Goal: Task Accomplishment & Management: Manage account settings

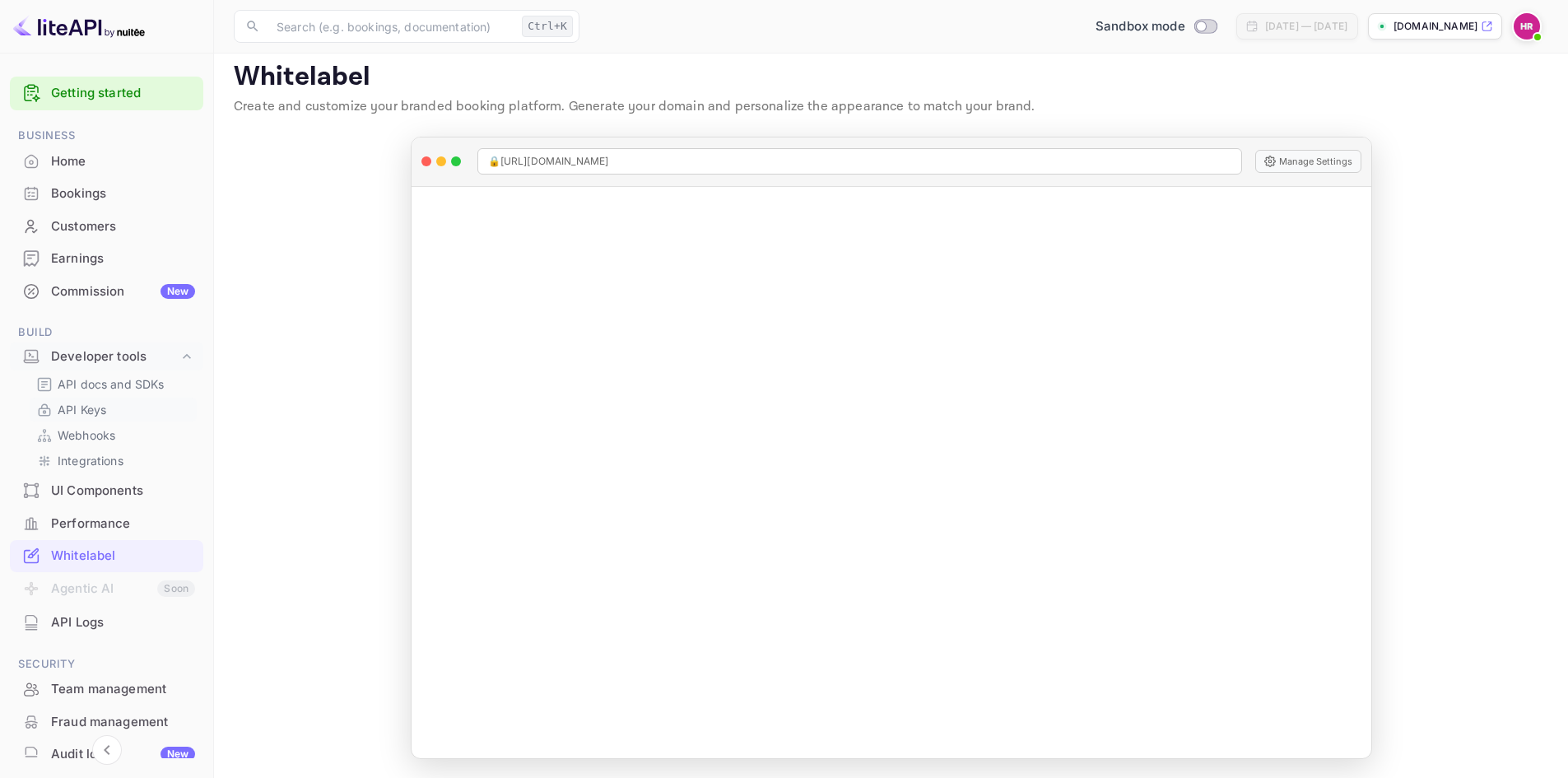
click at [87, 411] on p "API Keys" at bounding box center [82, 410] width 48 height 17
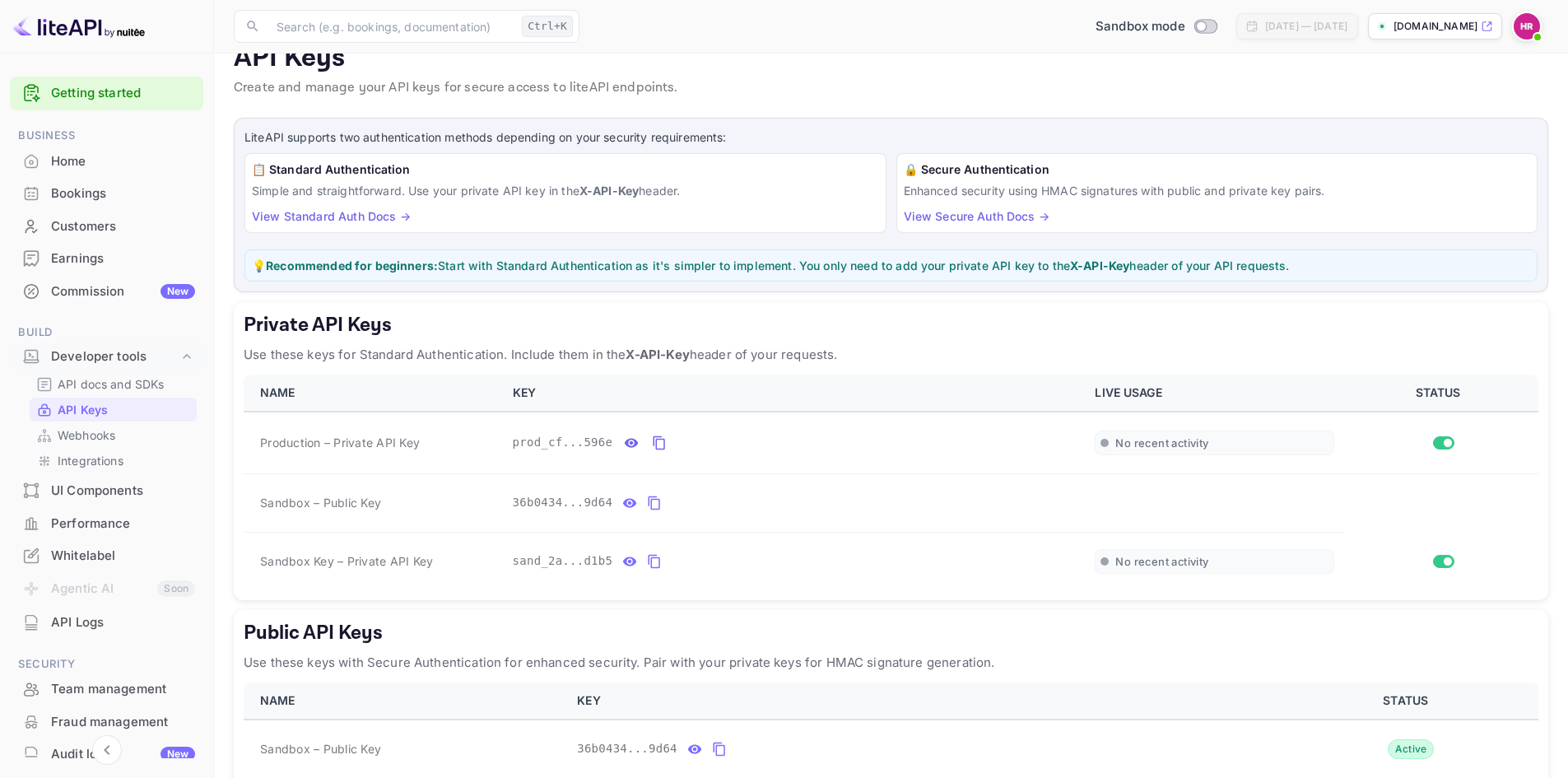
scroll to position [82, 0]
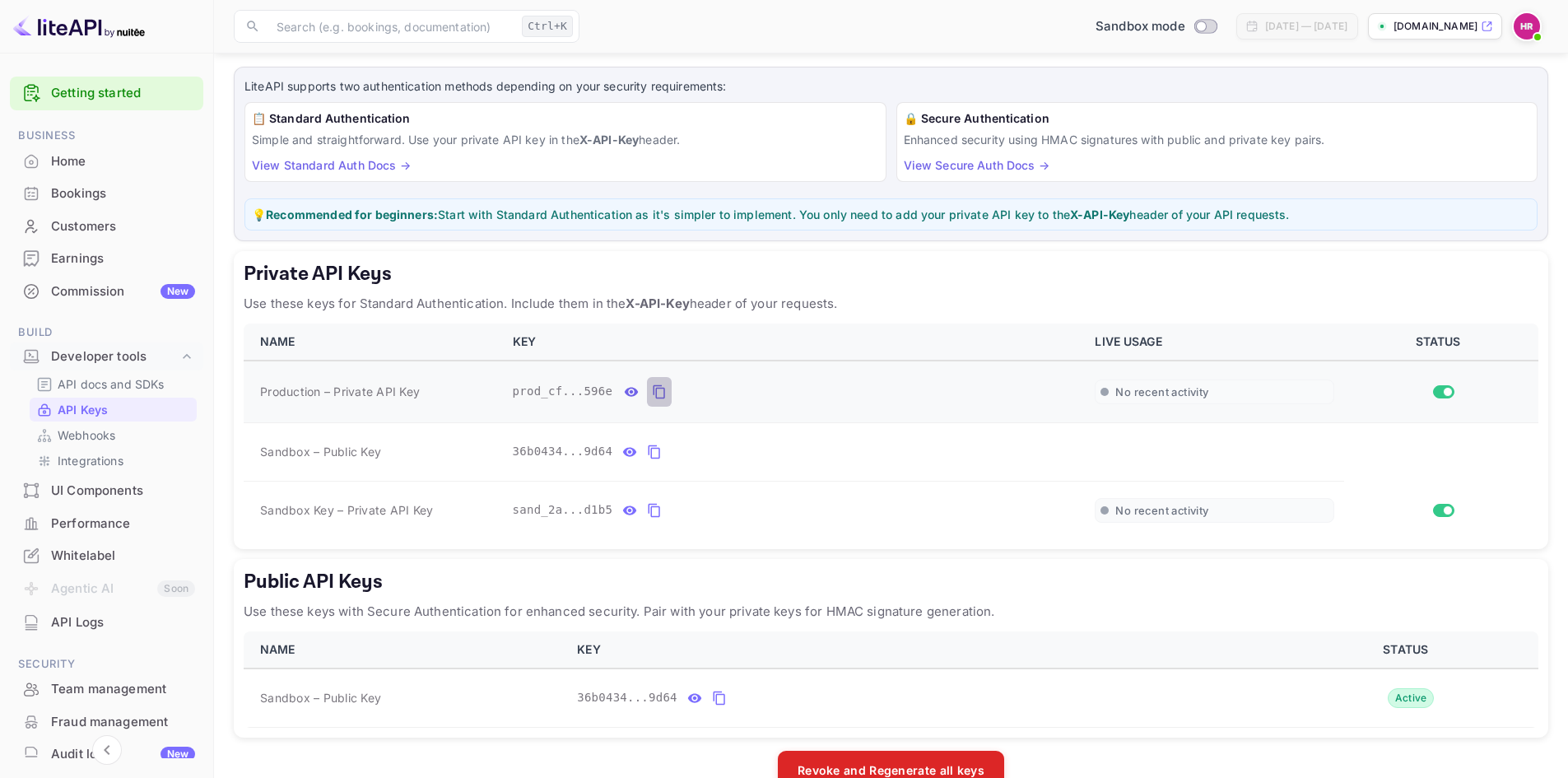
click at [657, 387] on icon "private api keys table" at bounding box center [659, 392] width 15 height 20
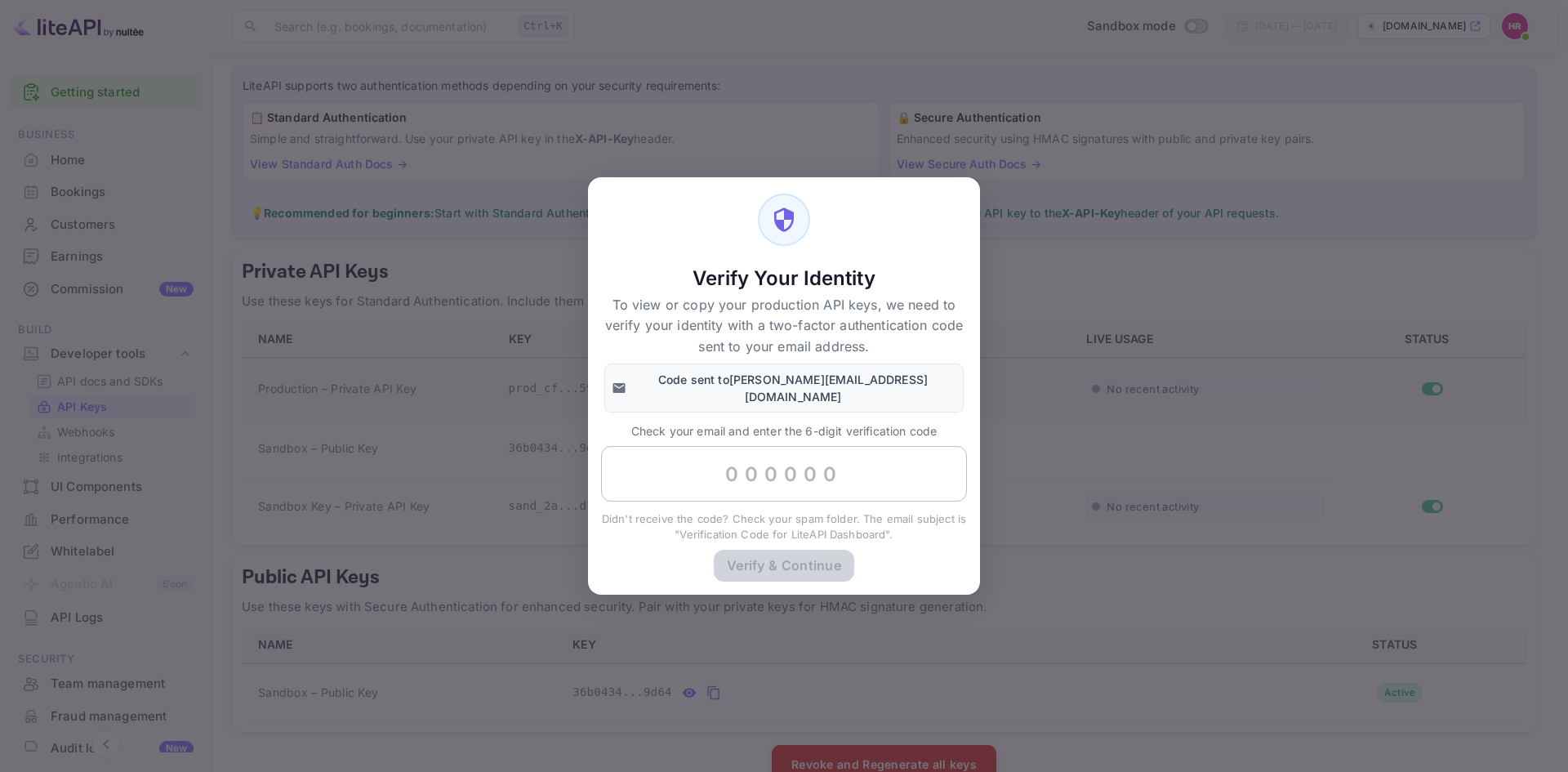
click at [820, 467] on input "text" at bounding box center [784, 473] width 366 height 56
paste input "182008"
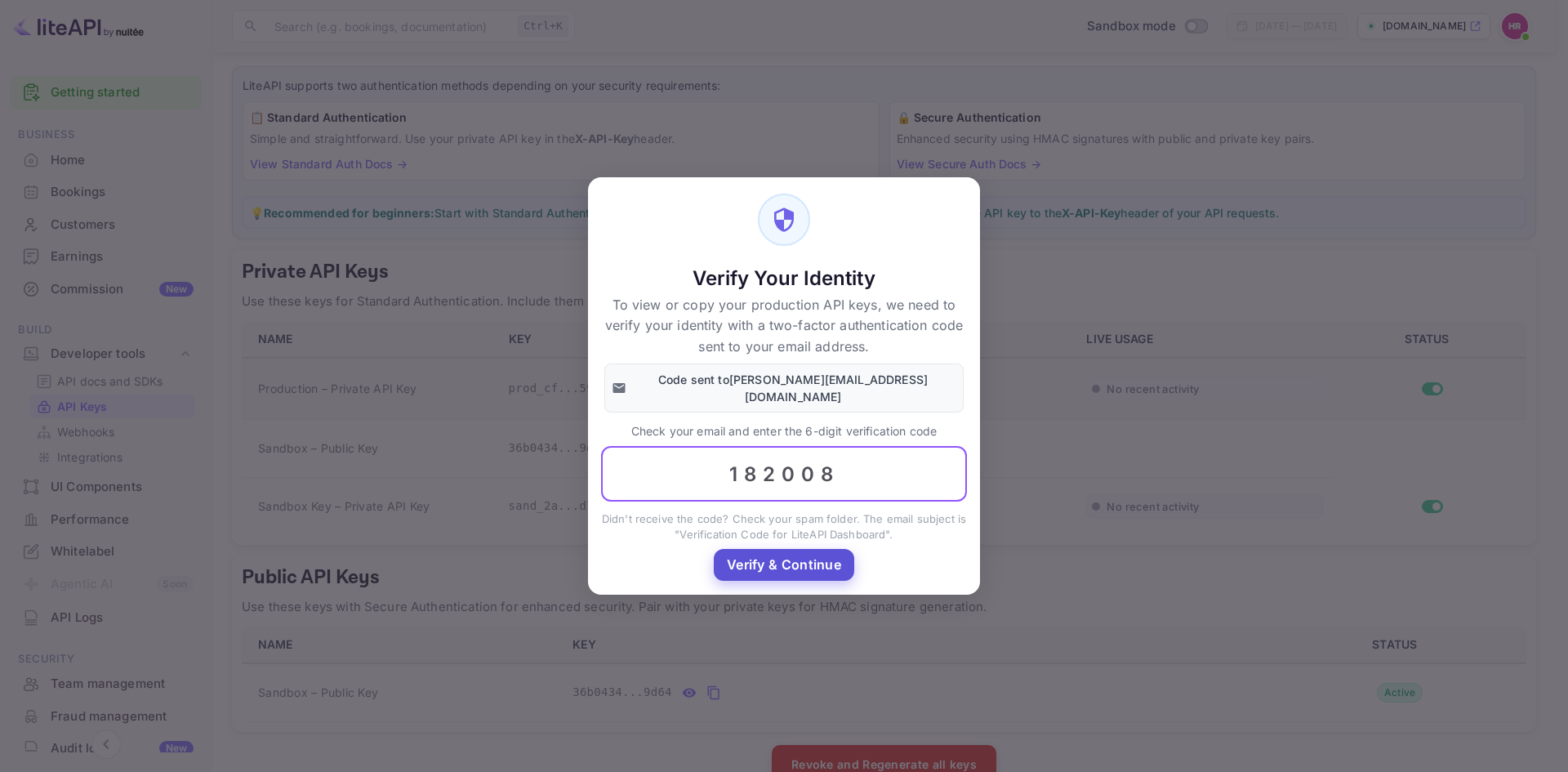
type input "182008"
click at [798, 555] on button "Verify & Continue" at bounding box center [784, 565] width 140 height 32
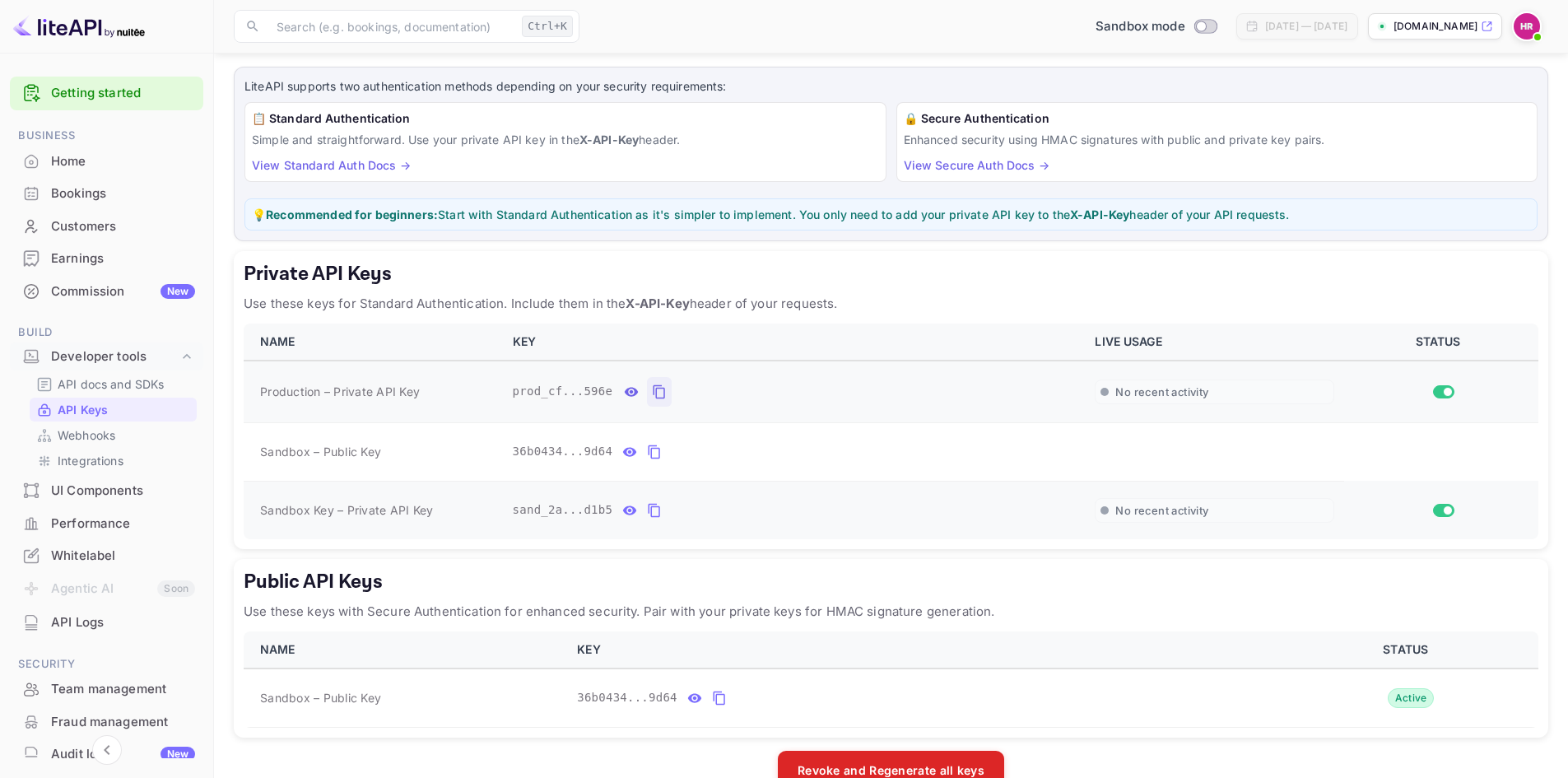
click at [647, 514] on icon "private api keys table" at bounding box center [654, 511] width 15 height 20
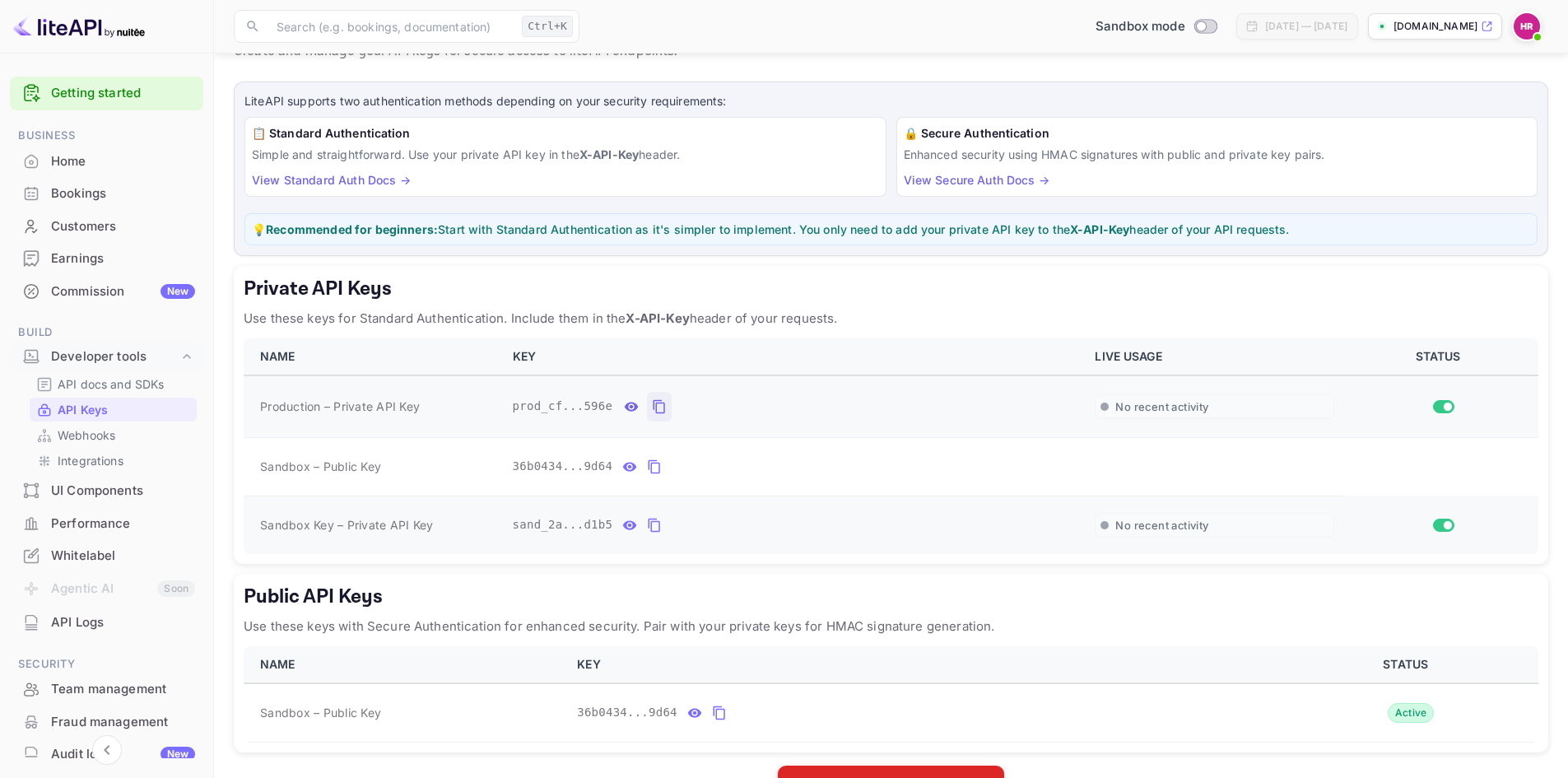
scroll to position [39, 0]
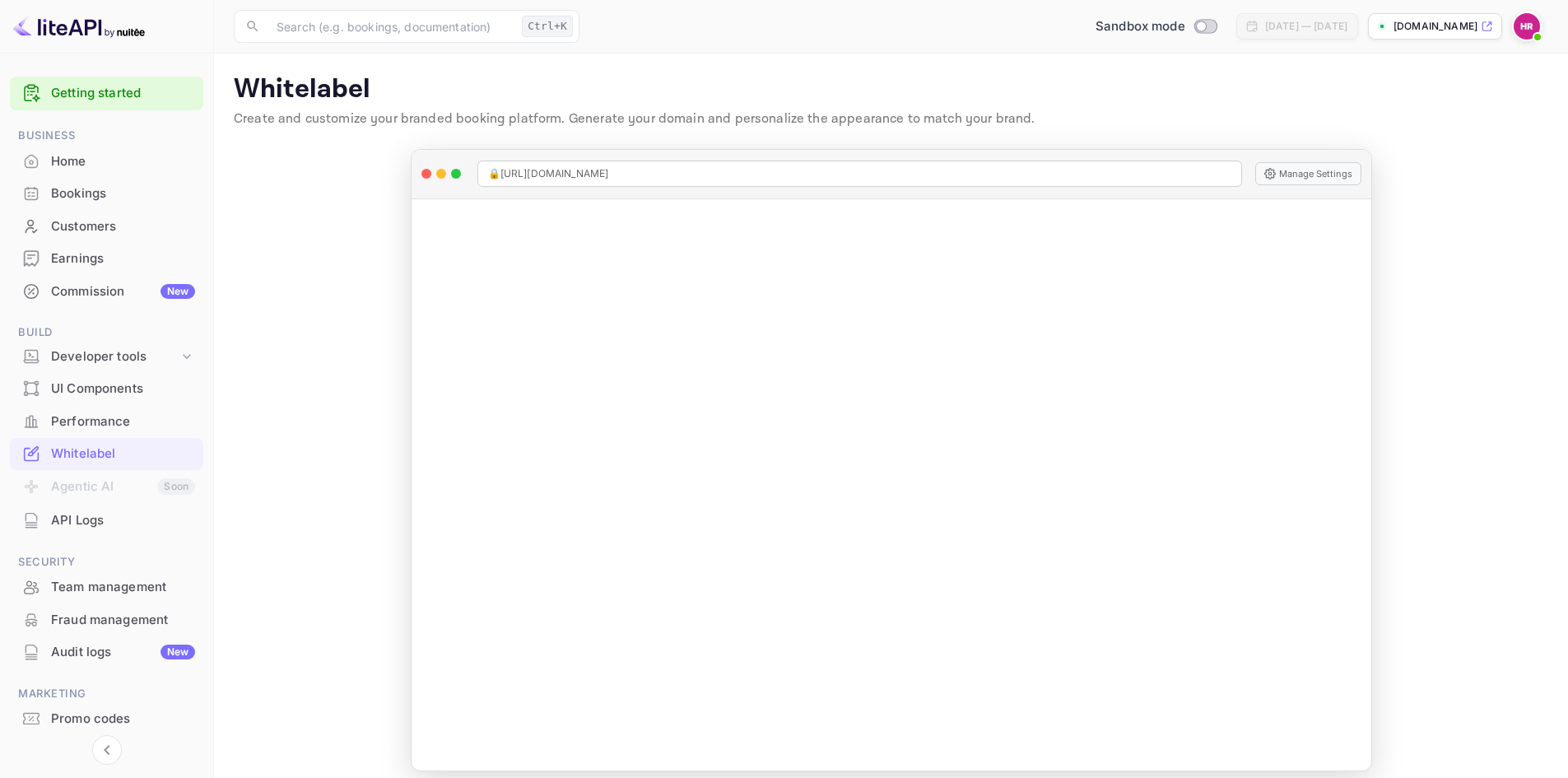
click at [1396, 30] on p "[DOMAIN_NAME]" at bounding box center [1435, 26] width 84 height 15
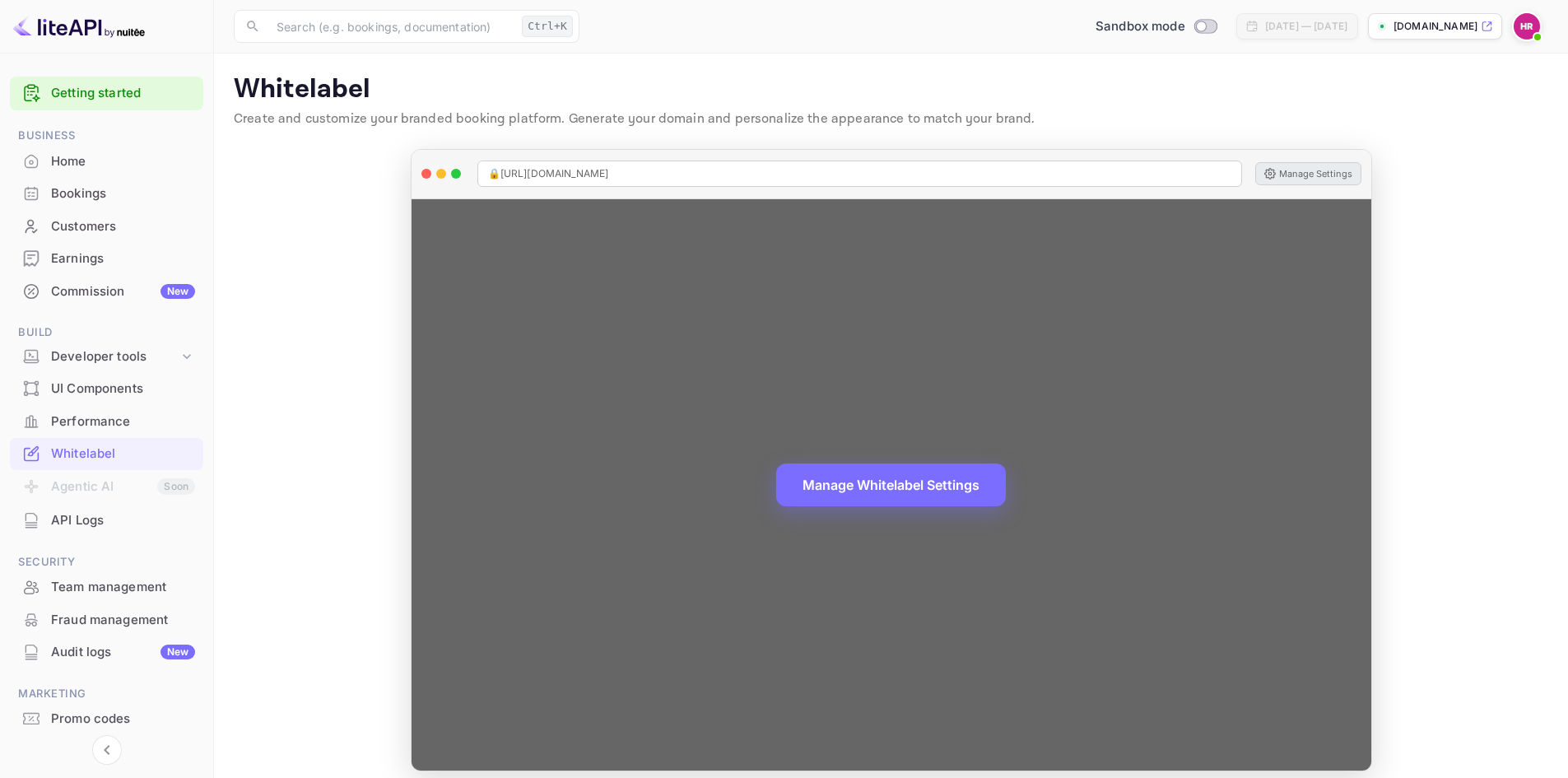
click at [1325, 177] on button "Manage Settings" at bounding box center [1308, 173] width 106 height 23
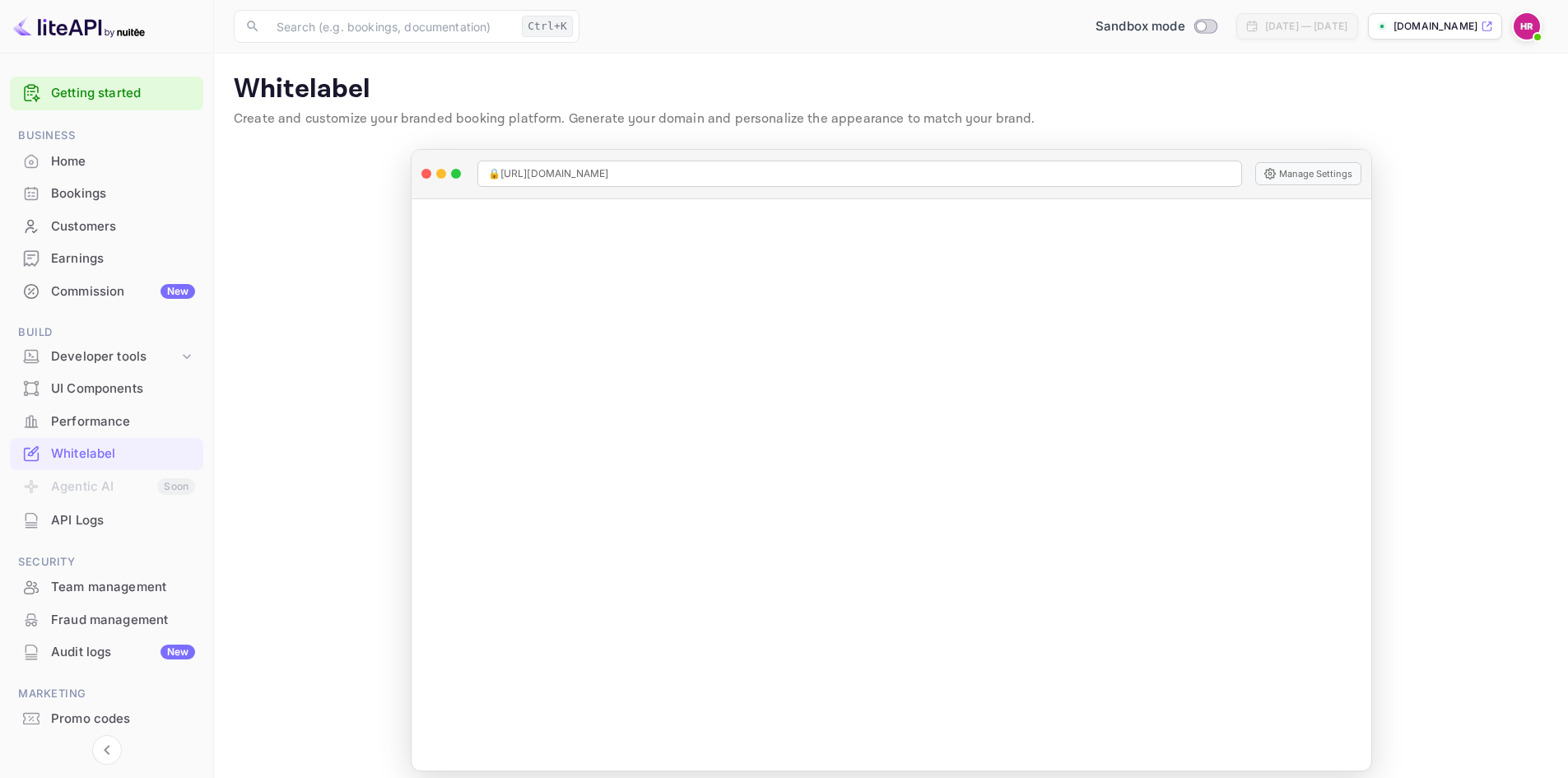
click at [1396, 31] on p "[DOMAIN_NAME]" at bounding box center [1435, 26] width 84 height 15
